Goal: Task Accomplishment & Management: Manage account settings

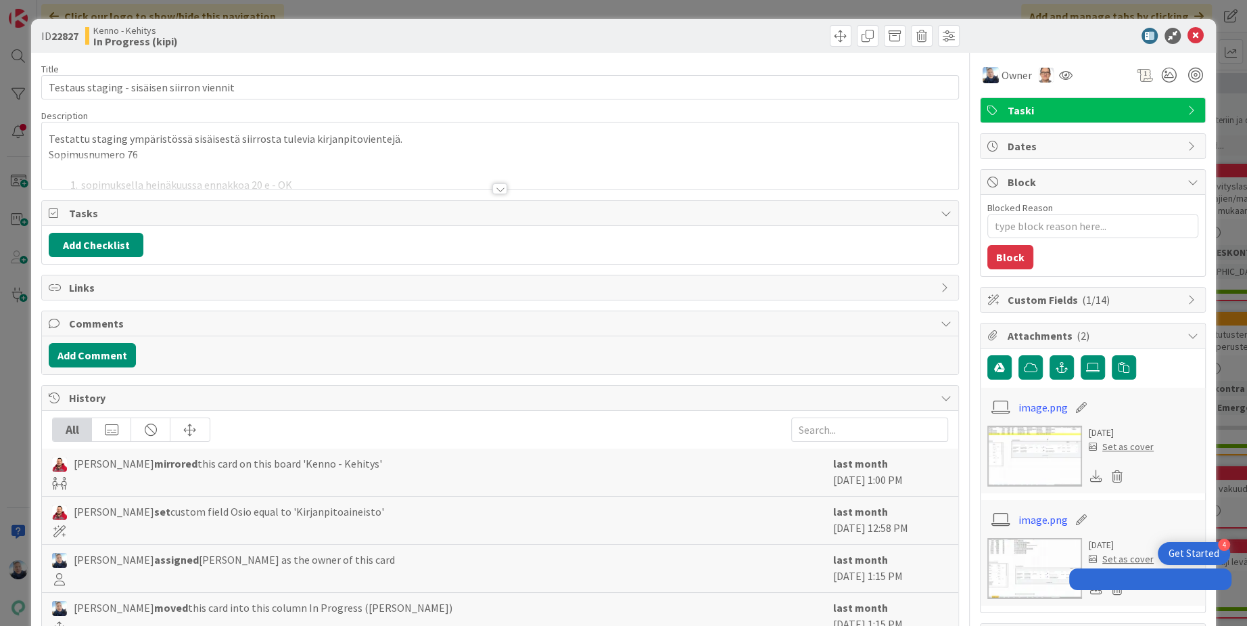
type textarea "x"
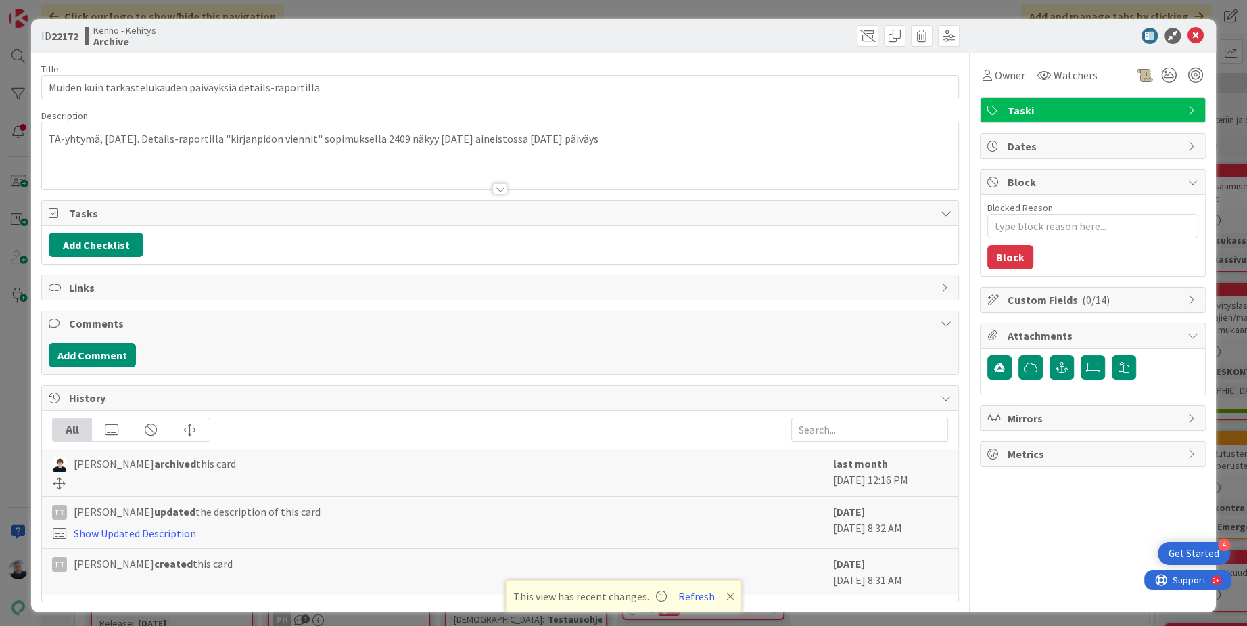
type textarea "x"
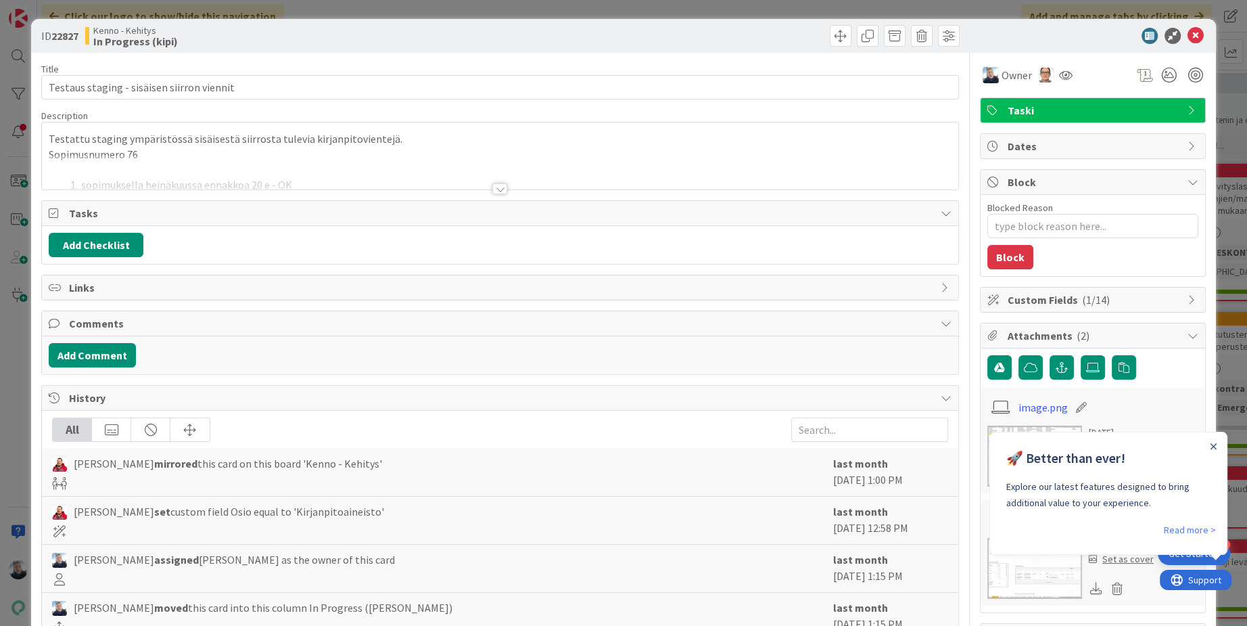
click at [339, 14] on div "ID 22827 Kenno - Kehitys In Progress (kipi) Title 42 / 128 Testaus staging - si…" at bounding box center [623, 313] width 1247 height 626
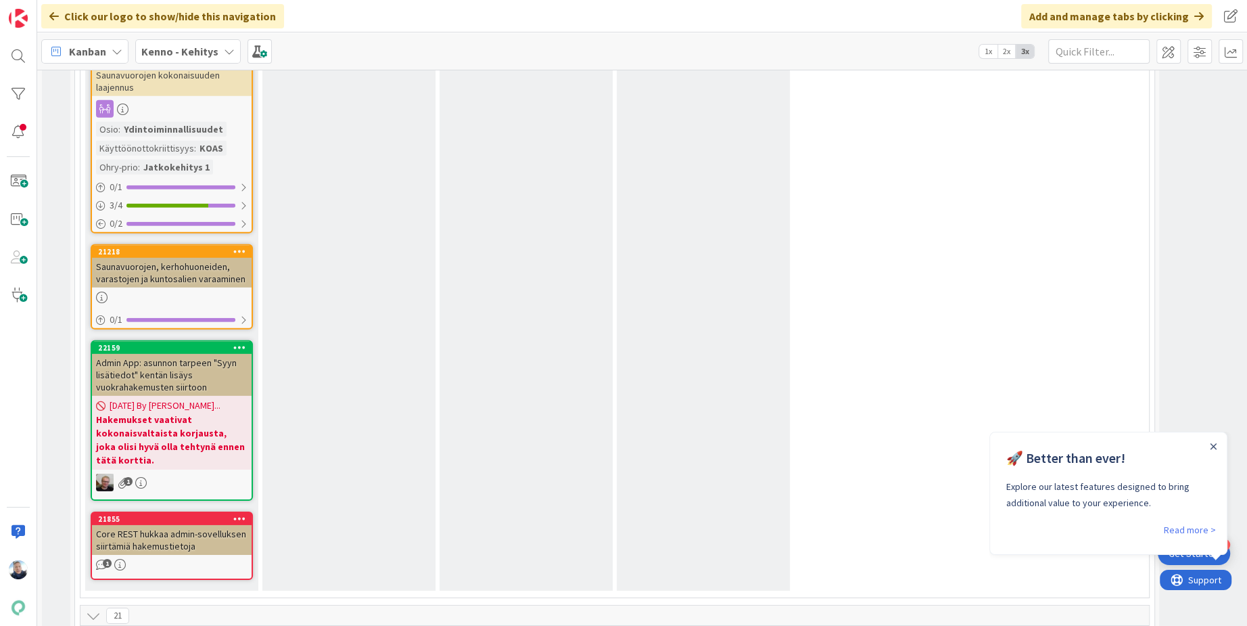
scroll to position [9150, 0]
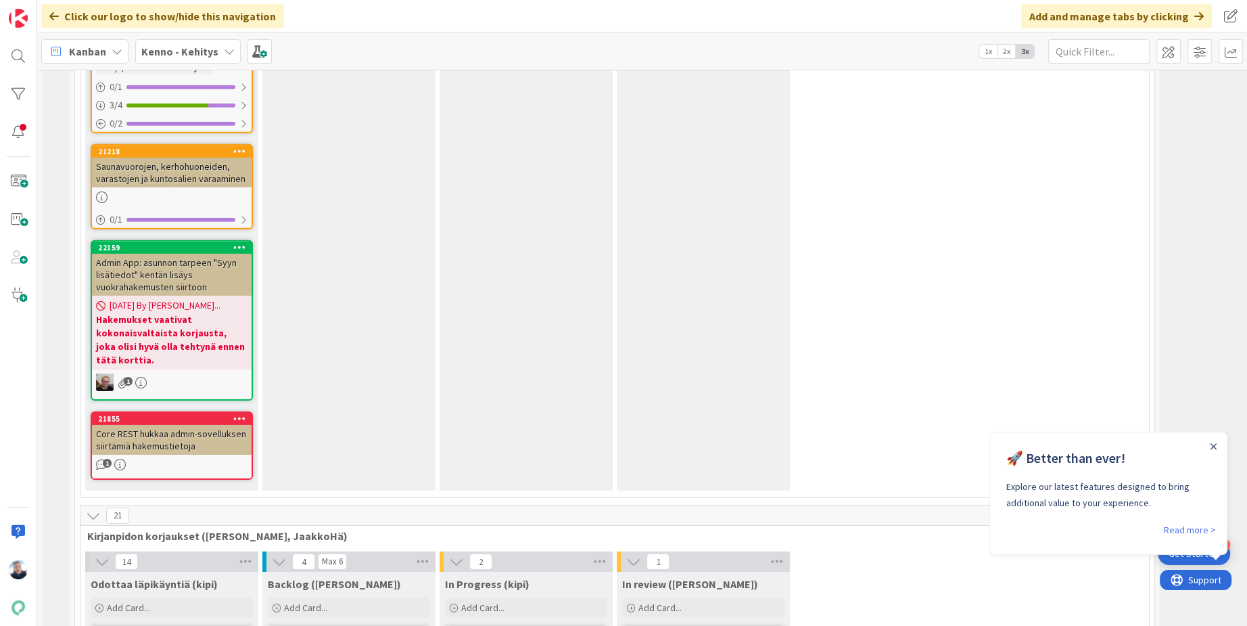
click at [775, 625] on icon at bounding box center [771, 632] width 13 height 9
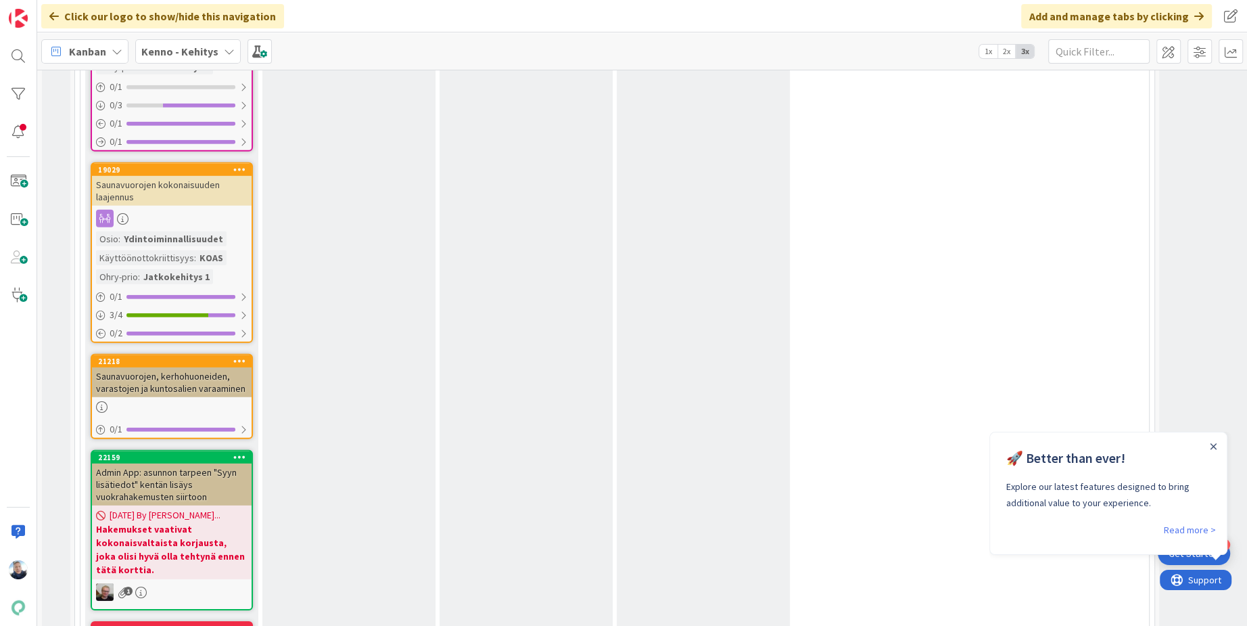
scroll to position [8974, 0]
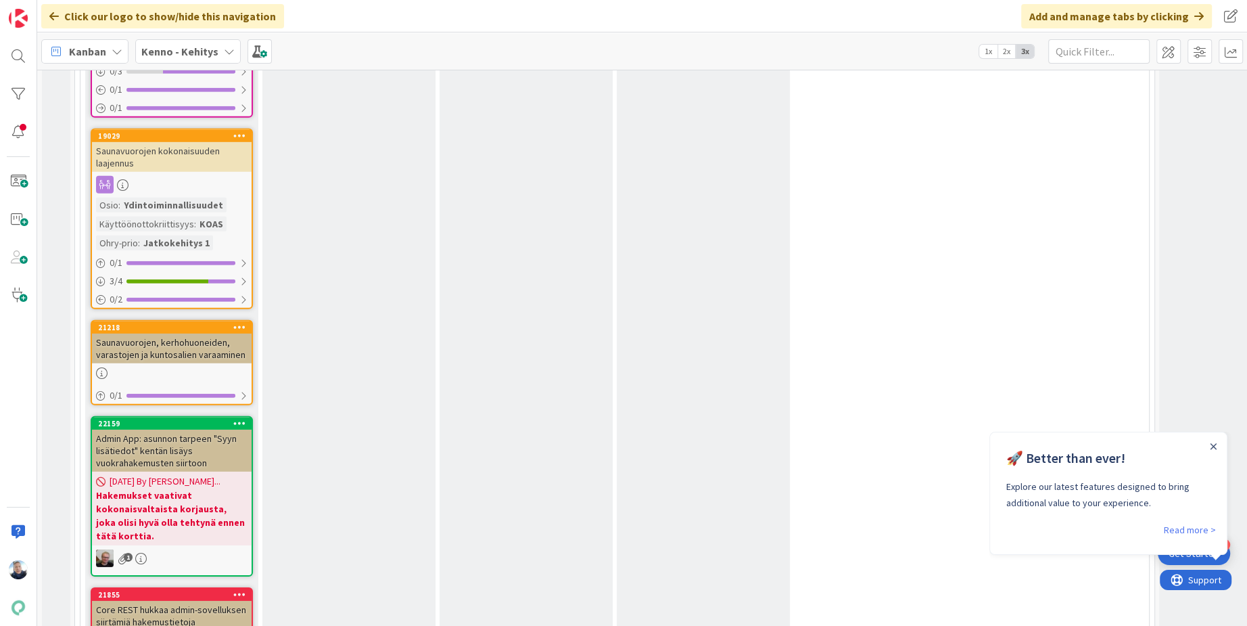
click at [1217, 448] on div at bounding box center [1212, 445] width 11 height 11
click at [1214, 448] on icon "Close Announcement" at bounding box center [1213, 446] width 6 height 6
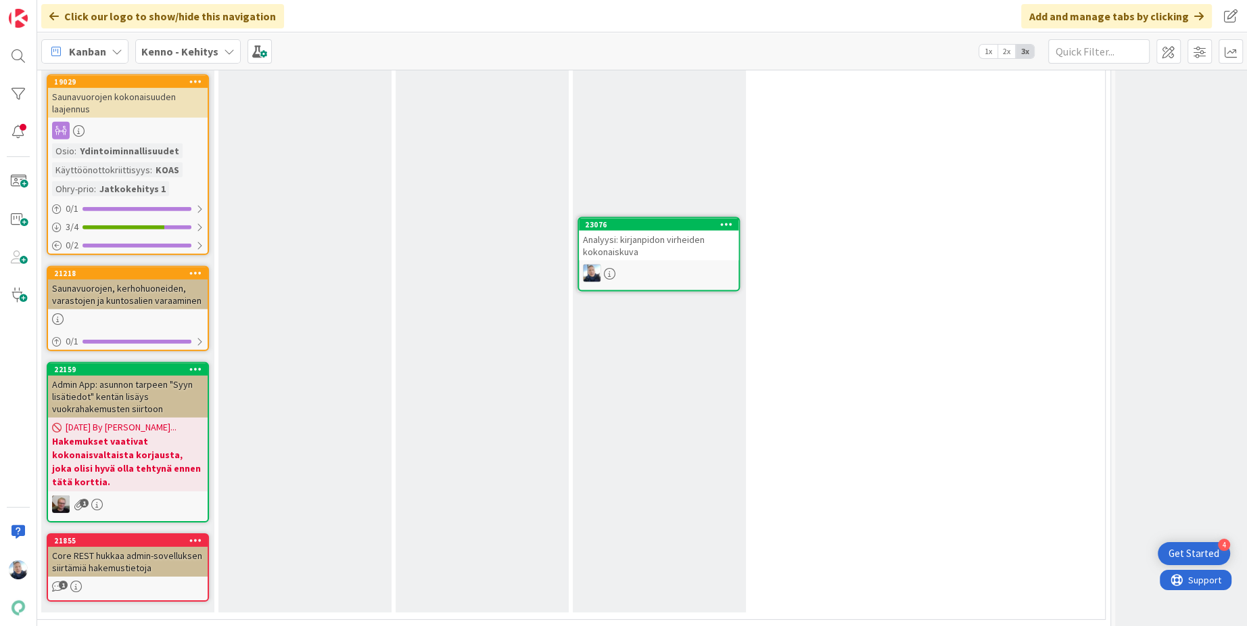
scroll to position [9022, 44]
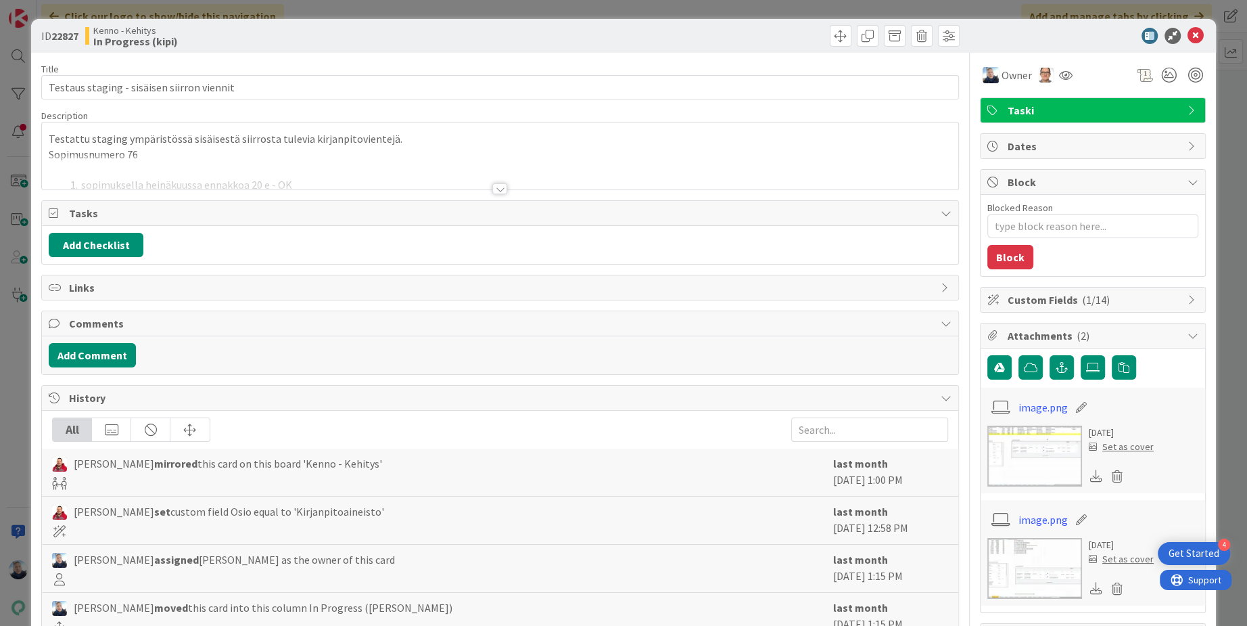
click at [506, 181] on div at bounding box center [500, 172] width 916 height 34
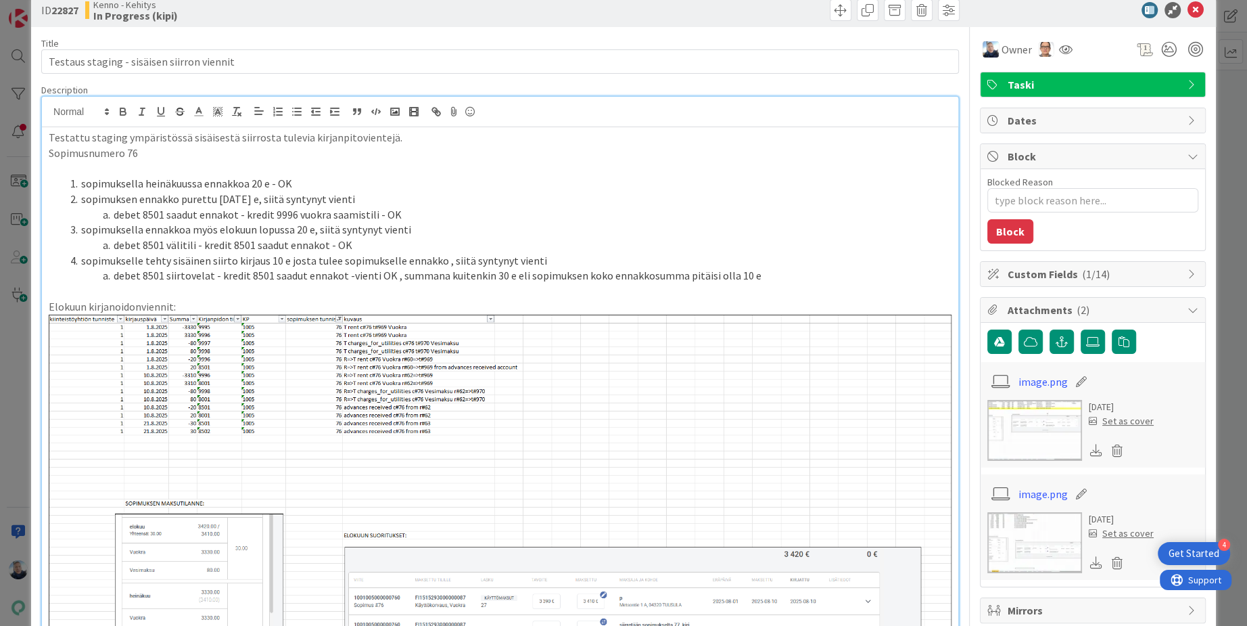
scroll to position [28, 0]
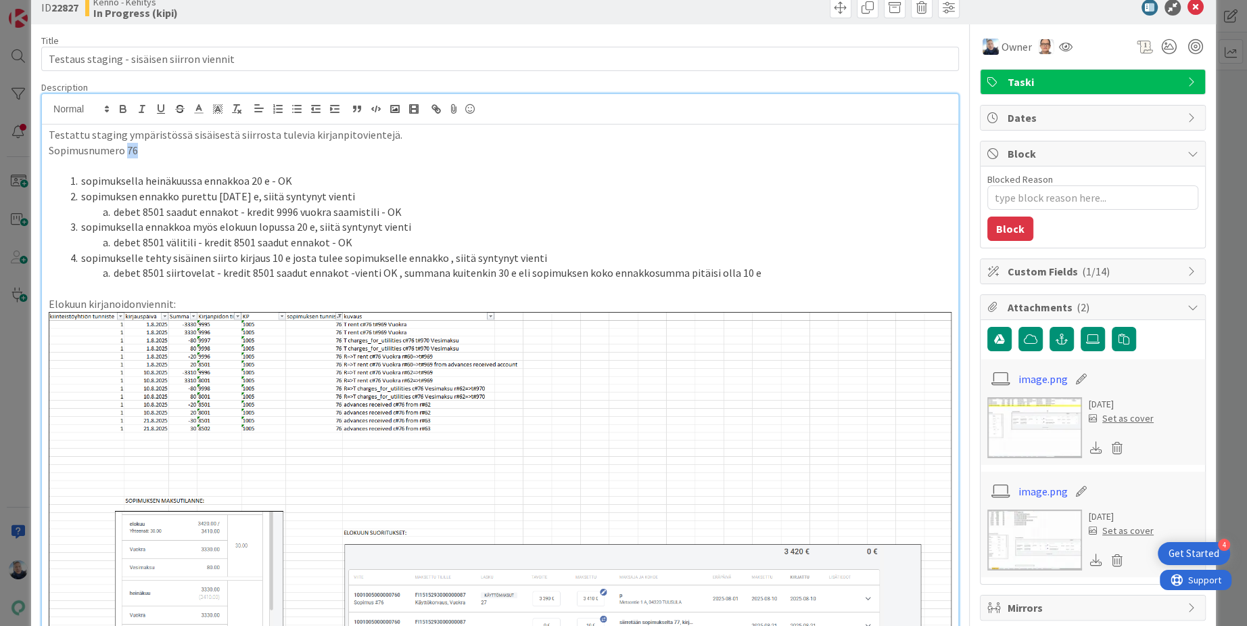
drag, startPoint x: 141, startPoint y: 148, endPoint x: 126, endPoint y: 149, distance: 14.9
click at [126, 149] on p "Sopimusnumero 76" at bounding box center [500, 151] width 903 height 16
copy p "76"
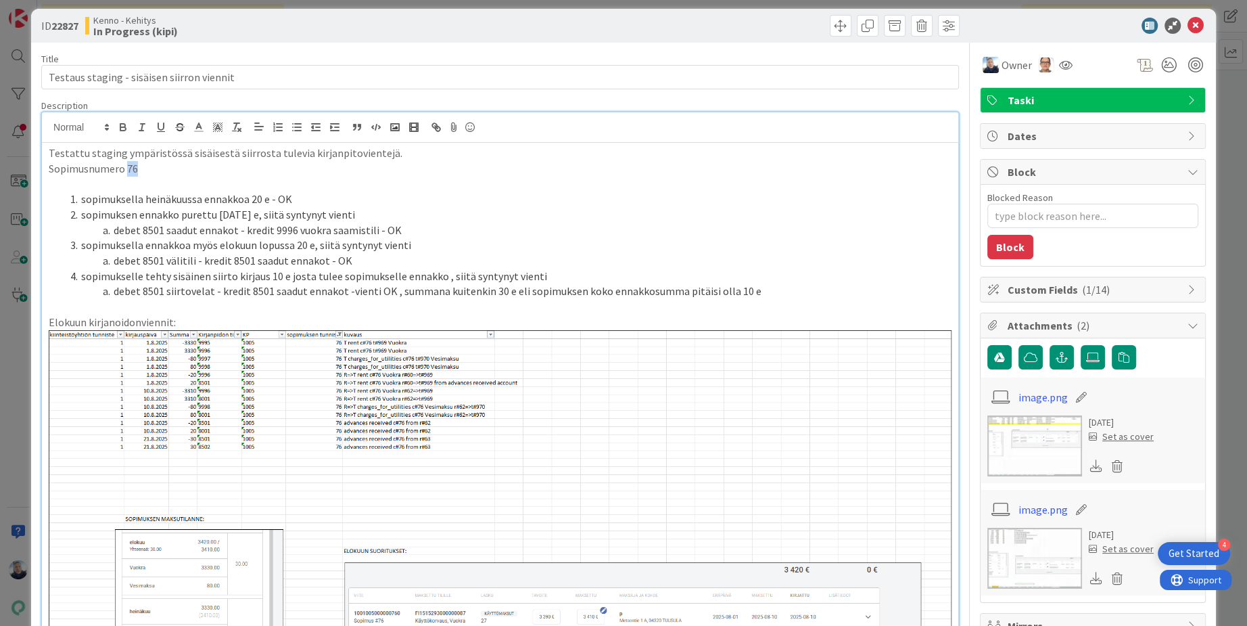
scroll to position [0, 0]
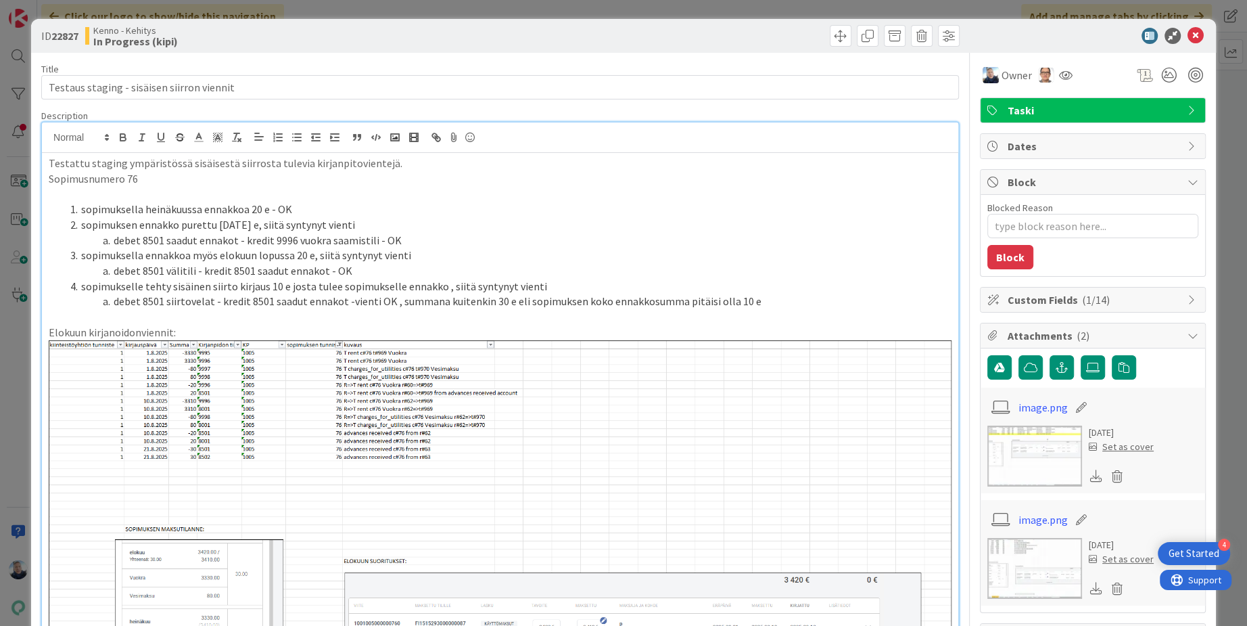
click at [589, 4] on div "ID 22827 Kenno - Kehitys In Progress (kipi) Title 42 / 128 Testaus staging - si…" at bounding box center [623, 313] width 1247 height 626
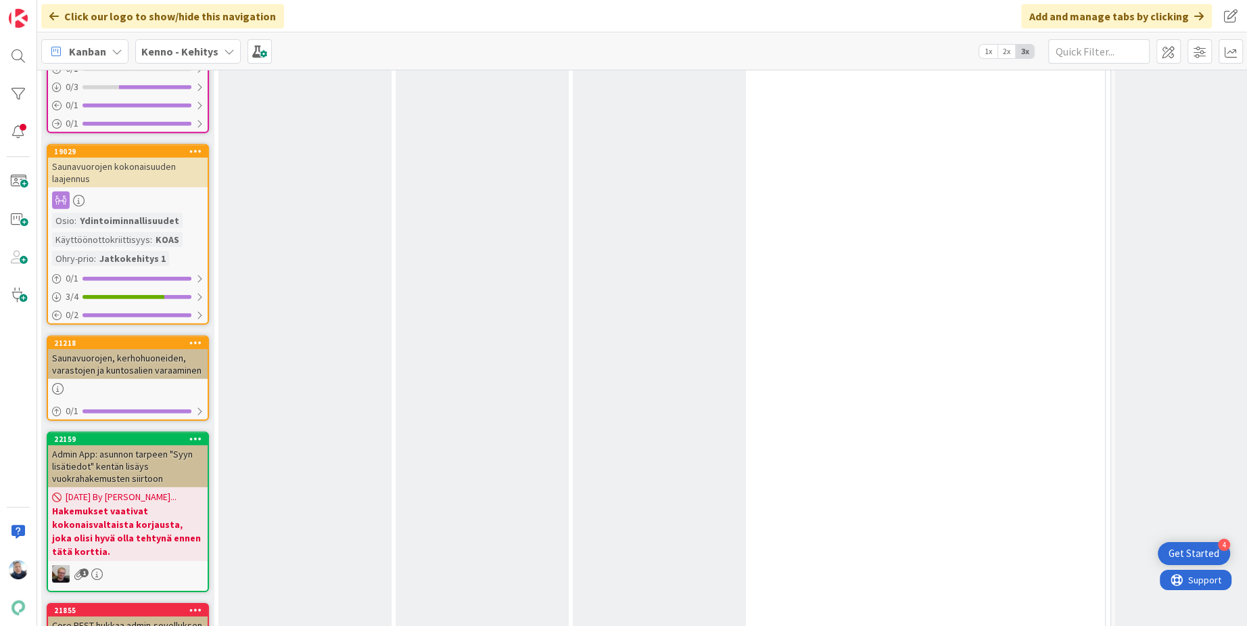
scroll to position [8958, 44]
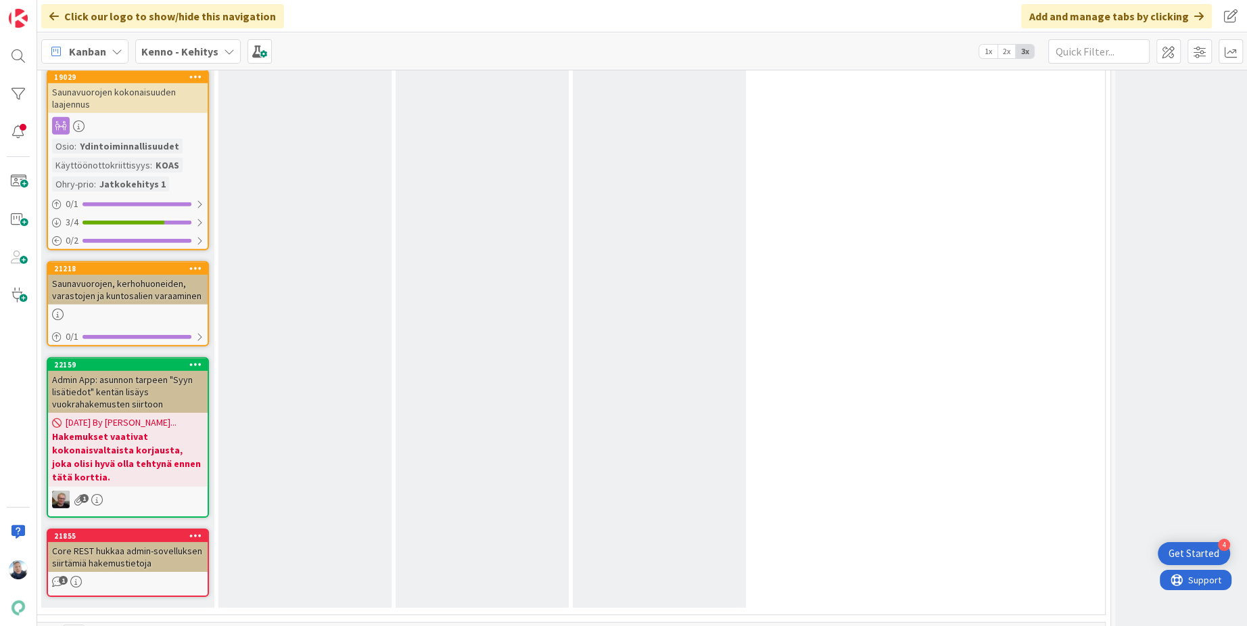
scroll to position [9047, 44]
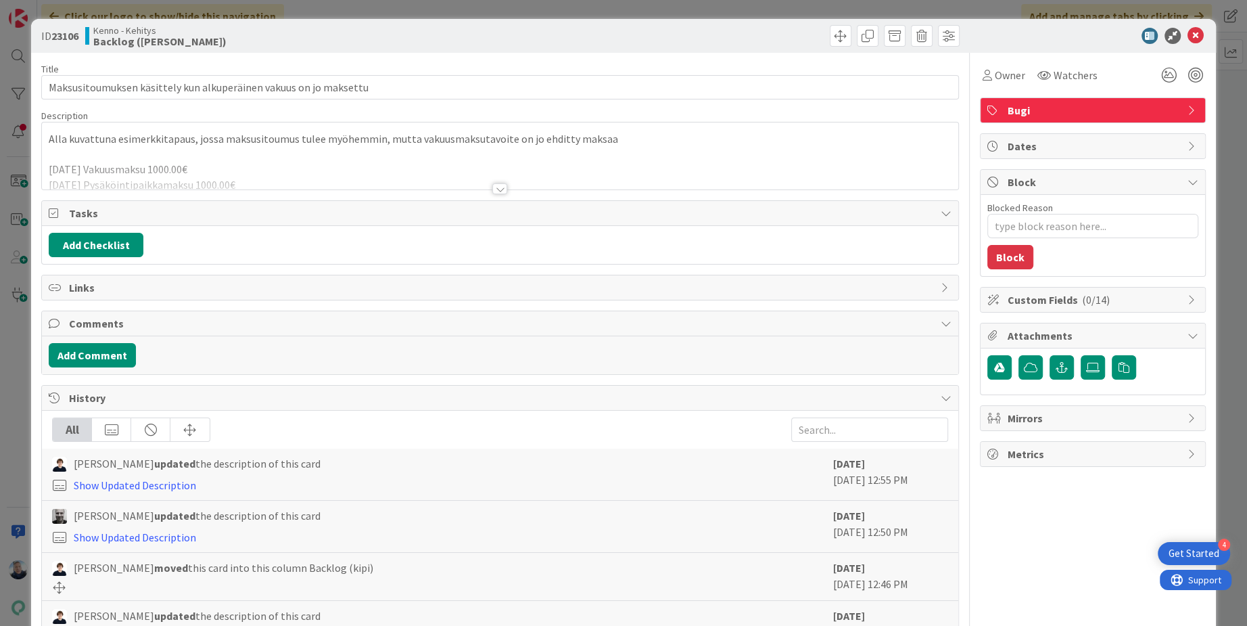
click at [503, 185] on div at bounding box center [499, 188] width 15 height 11
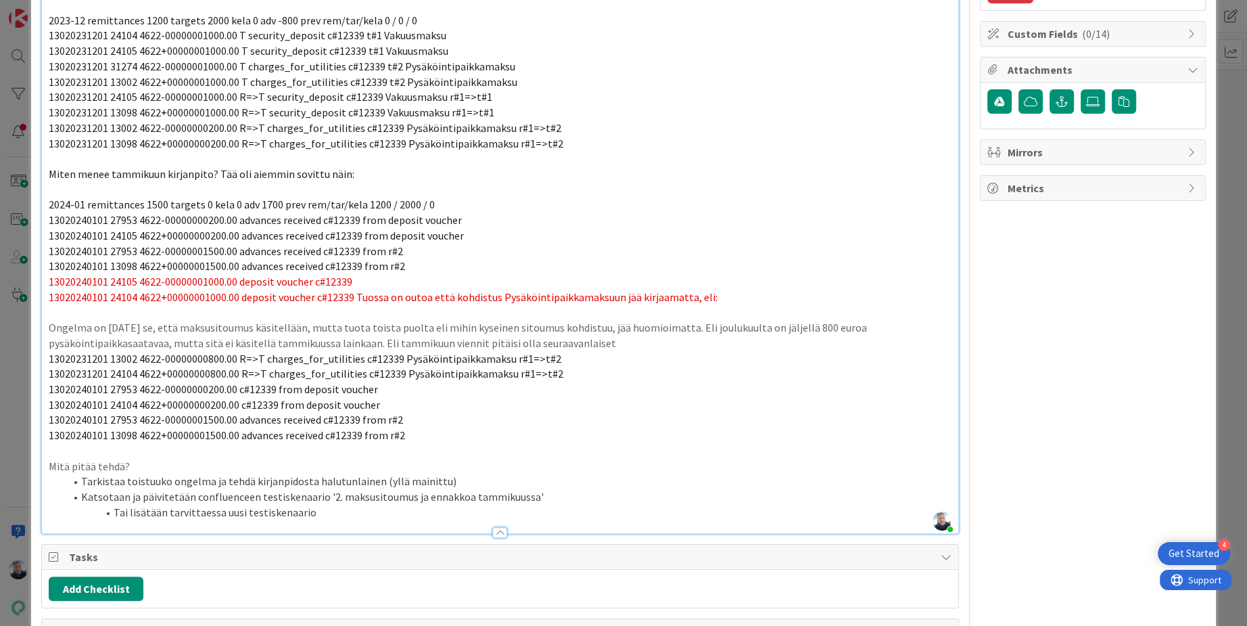
scroll to position [268, 0]
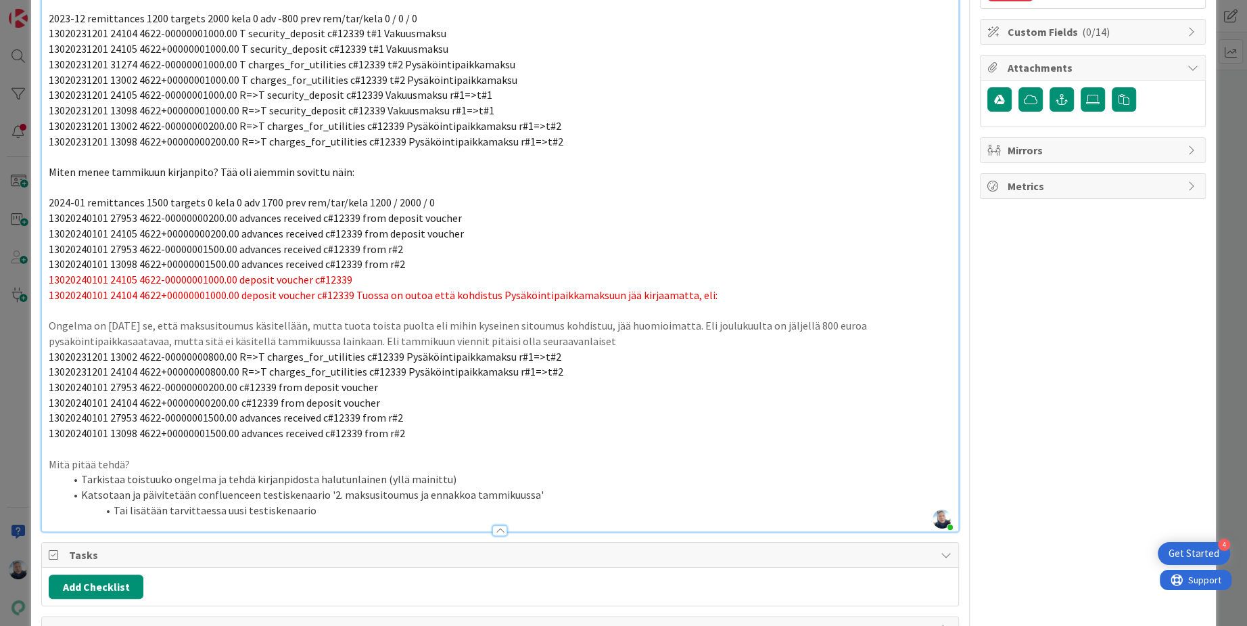
click at [20, 131] on div "ID 23106 Kenno - Kehitys Backlog (kipi) Title 65 / 128 Maksusitoumuksen käsitte…" at bounding box center [623, 313] width 1247 height 626
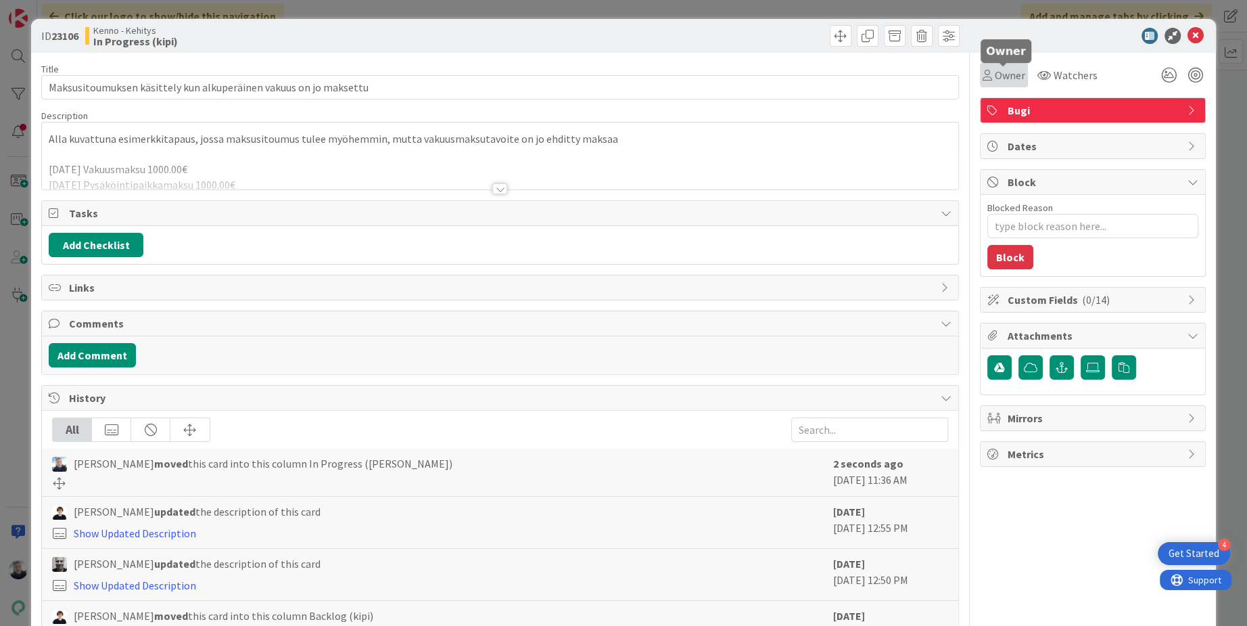
click at [1004, 81] on span "Owner" at bounding box center [1010, 75] width 30 height 16
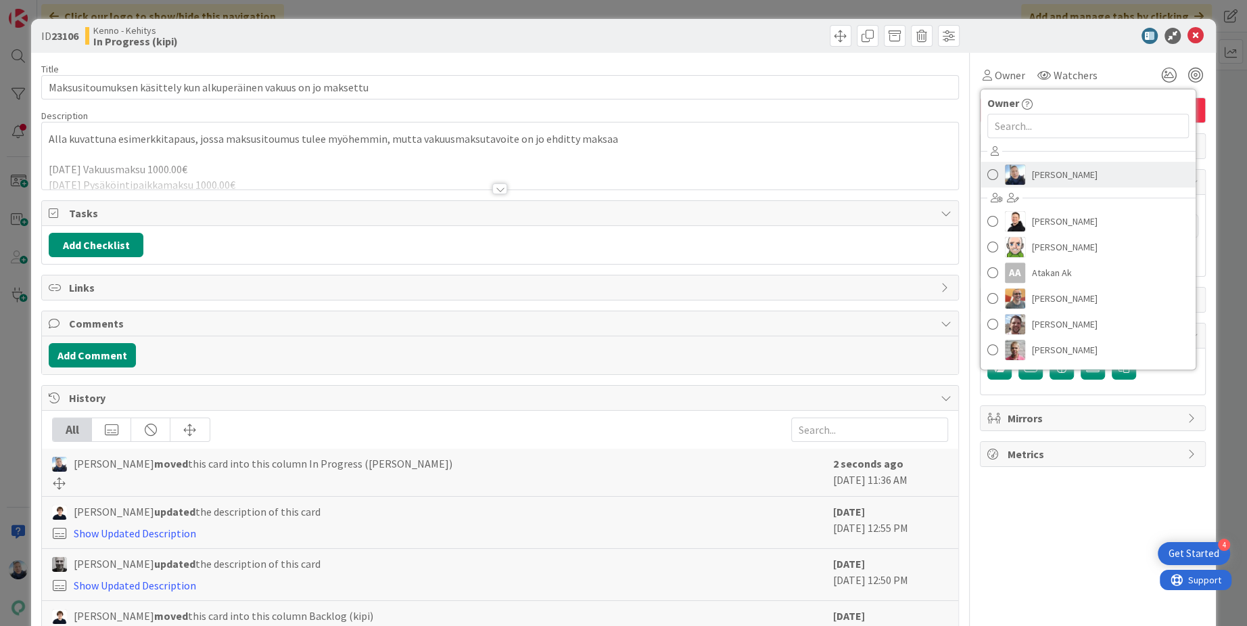
click at [1032, 179] on span "Jussi Jartamo" at bounding box center [1065, 174] width 66 height 20
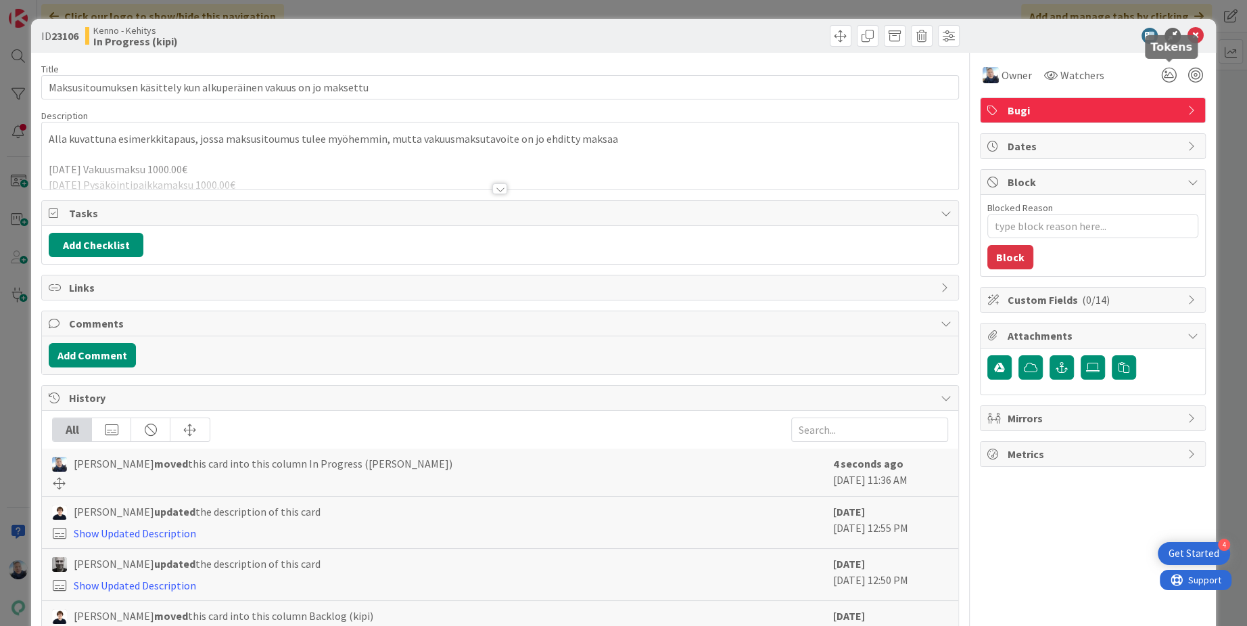
type textarea "x"
click at [1194, 32] on icon at bounding box center [1195, 36] width 16 height 16
